Goal: Information Seeking & Learning: Learn about a topic

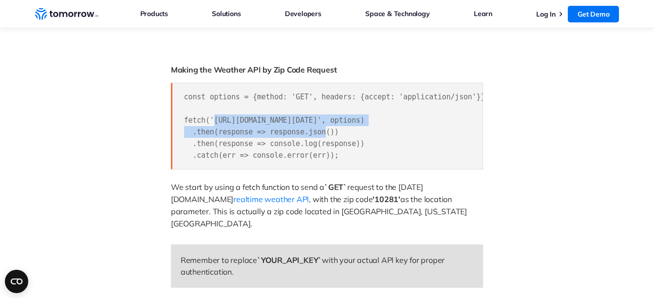
scroll to position [0, 89]
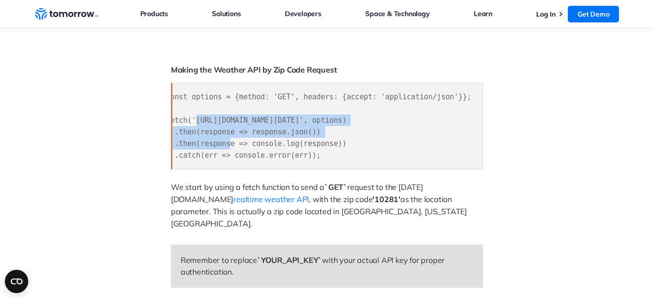
drag, startPoint x: 212, startPoint y: 121, endPoint x: 466, endPoint y: 121, distance: 253.8
click at [466, 121] on span "const options = {method: 'GET', headers: {accept: 'application/json'}}; fetch('…" at bounding box center [318, 126] width 305 height 67
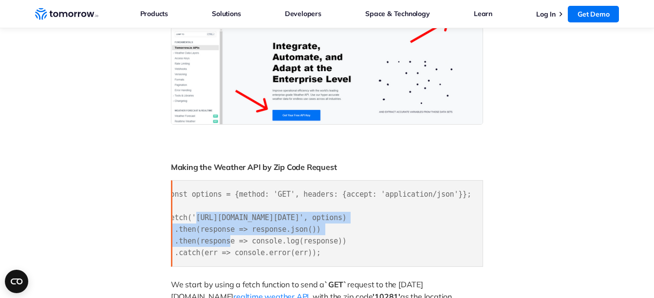
scroll to position [584, 0]
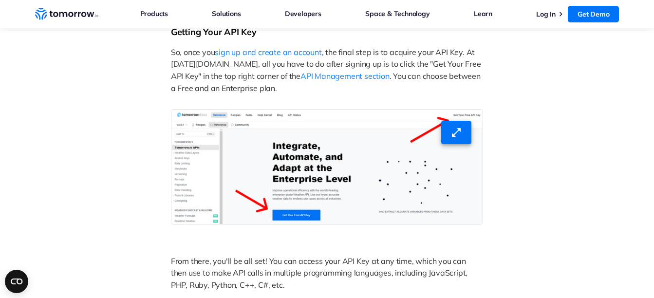
scroll to position [633, 0]
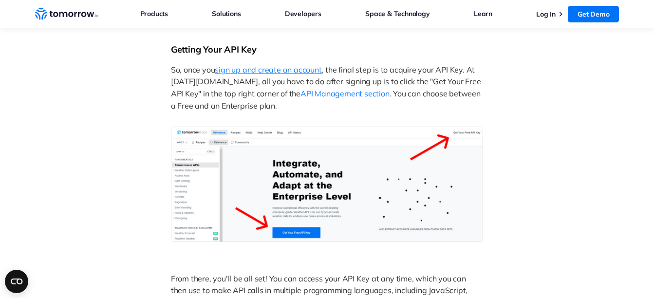
click at [309, 65] on span "sign up and create an account" at bounding box center [268, 70] width 107 height 10
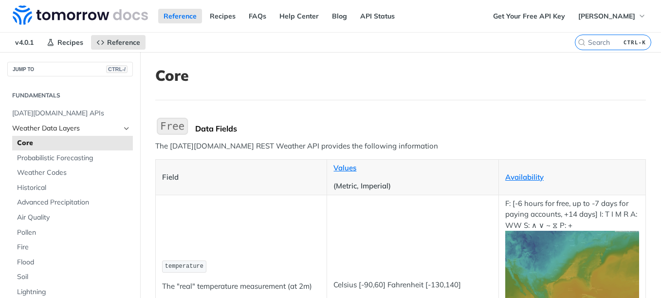
drag, startPoint x: 56, startPoint y: 128, endPoint x: 109, endPoint y: 134, distance: 53.0
click at [56, 128] on span "Weather Data Layers" at bounding box center [66, 129] width 108 height 10
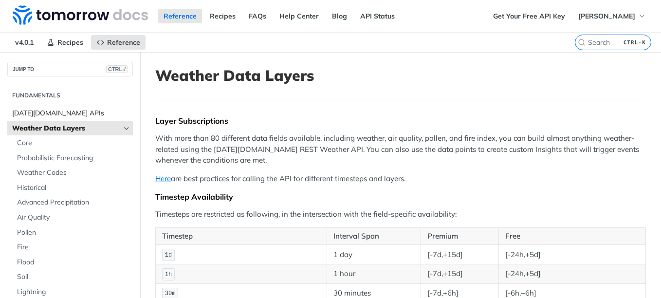
click at [38, 111] on span "[DATE][DOMAIN_NAME] APIs" at bounding box center [71, 114] width 118 height 10
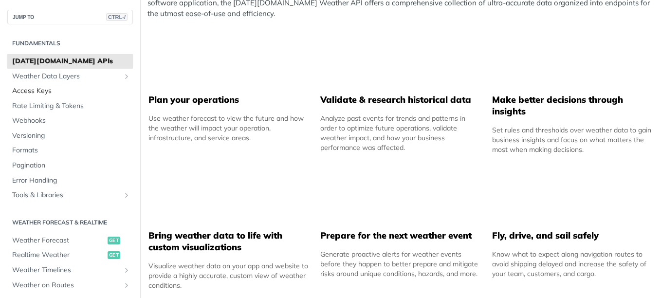
scroll to position [341, 0]
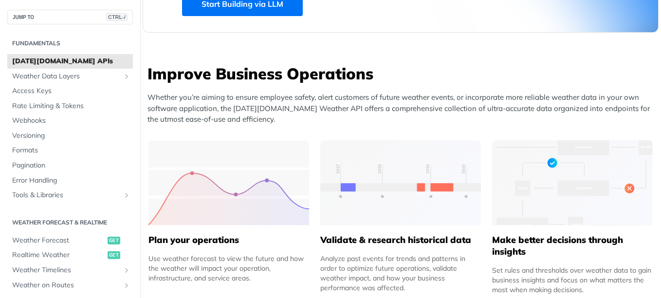
click at [49, 40] on h2 "Fundamentals" at bounding box center [70, 43] width 126 height 9
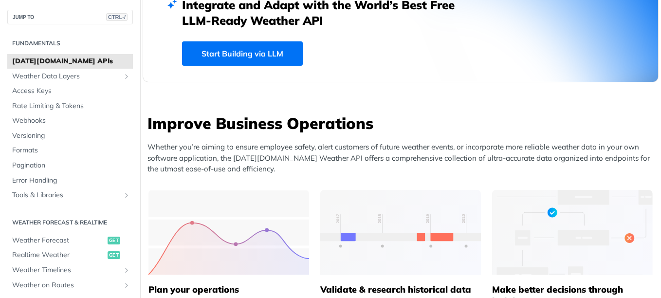
scroll to position [438, 0]
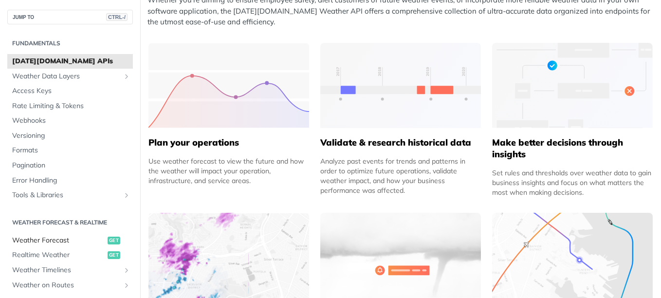
click at [49, 239] on span "Weather Forecast" at bounding box center [58, 241] width 93 height 10
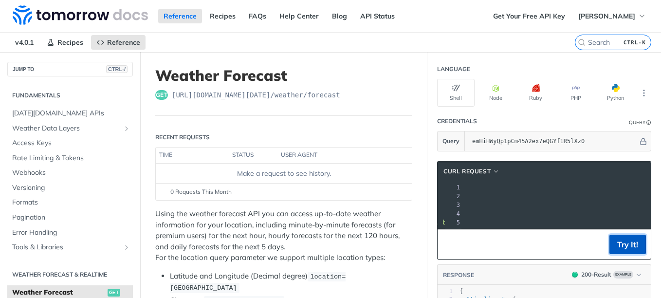
click at [619, 253] on button "Try It!" at bounding box center [628, 244] width 37 height 19
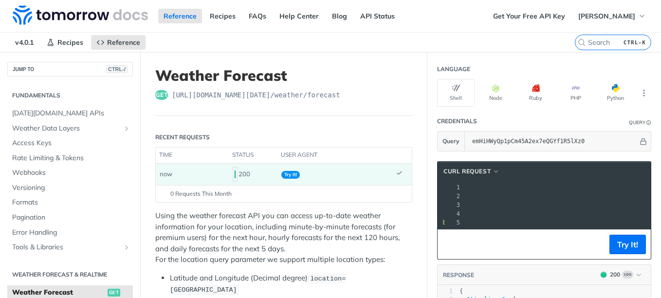
click at [408, 198] on span "'[URL][DOMAIN_NAME][DATE]'" at bounding box center [362, 196] width 92 height 7
click at [408, 197] on span "'[URL][DOMAIN_NAME][DATE]'" at bounding box center [362, 196] width 92 height 7
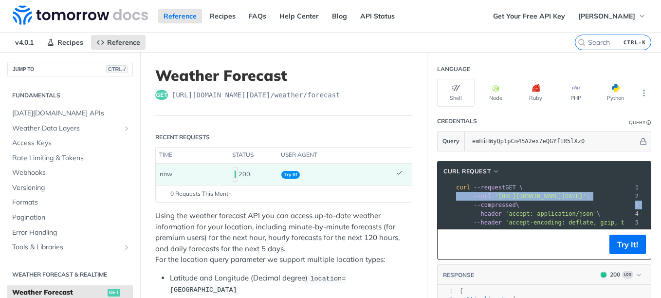
click at [514, 197] on span "'[URL][DOMAIN_NAME][DATE]'" at bounding box center [541, 196] width 92 height 7
copy div "--url '[URL][DOMAIN_NAME][DATE]' \ 3"
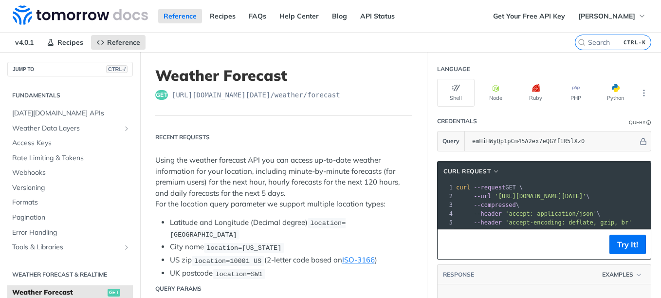
scroll to position [136, 0]
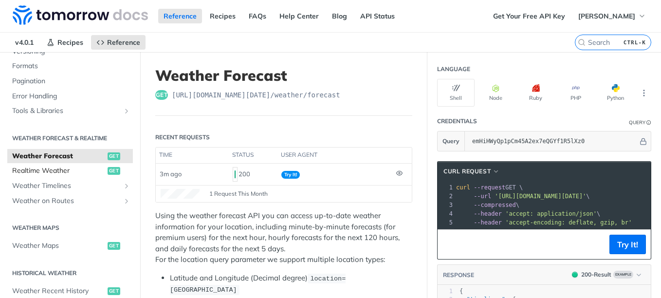
click at [34, 173] on span "Realtime Weather" at bounding box center [58, 171] width 93 height 10
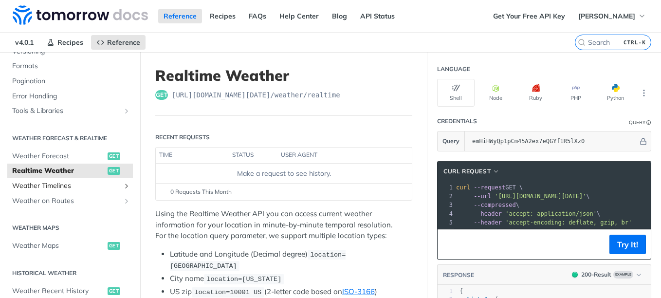
click at [35, 188] on span "Weather Timelines" at bounding box center [66, 186] width 108 height 10
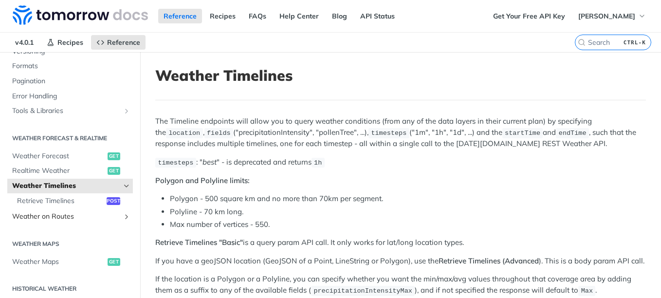
click at [50, 217] on span "Weather on Routes" at bounding box center [66, 217] width 108 height 10
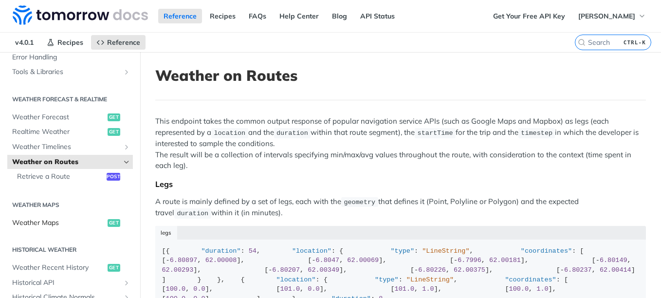
scroll to position [283, 0]
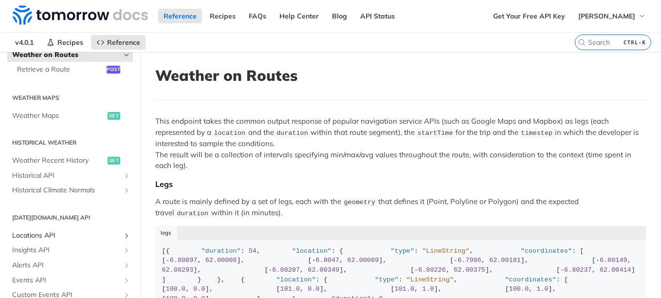
click at [65, 231] on span "Locations API" at bounding box center [66, 236] width 108 height 10
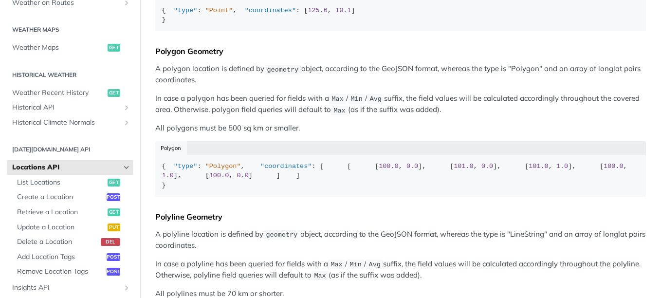
scroll to position [292, 0]
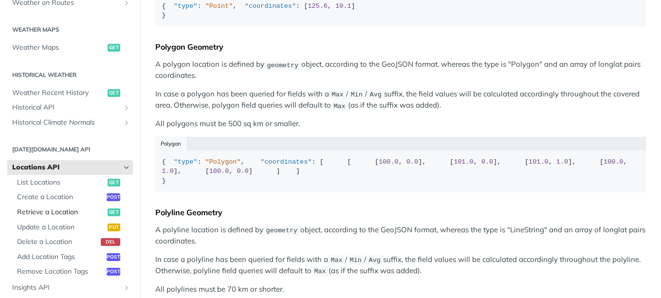
click at [43, 212] on span "Retrieve a Location" at bounding box center [61, 212] width 88 height 10
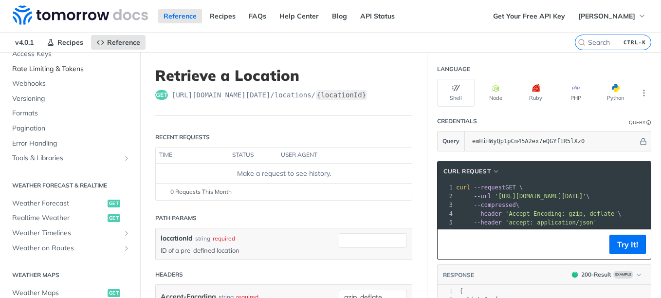
scroll to position [97, 0]
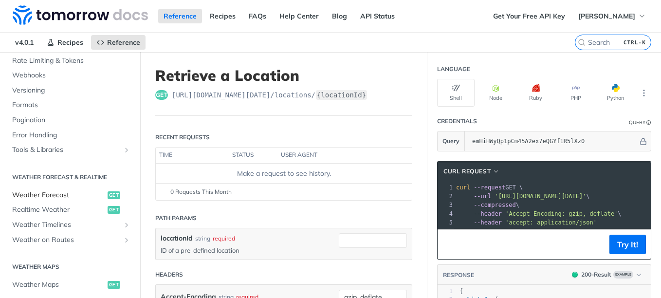
click at [47, 194] on span "Weather Forecast" at bounding box center [58, 195] width 93 height 10
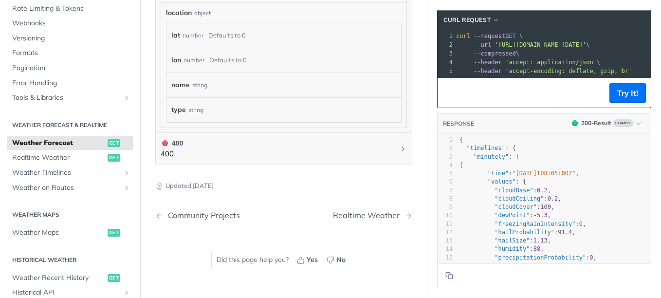
scroll to position [1023, 0]
